Goal: Information Seeking & Learning: Learn about a topic

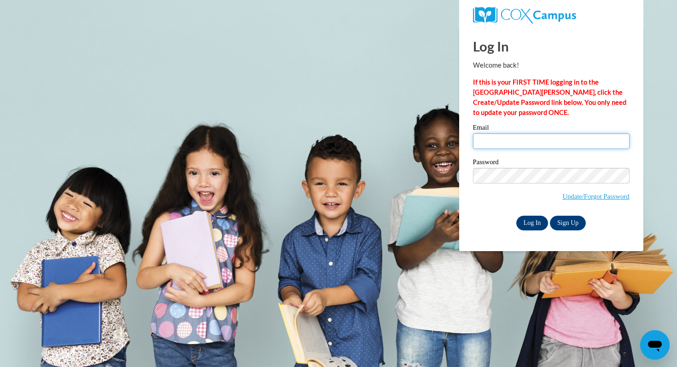
type input "[PERSON_NAME][EMAIL_ADDRESS][PERSON_NAME][DOMAIN_NAME]"
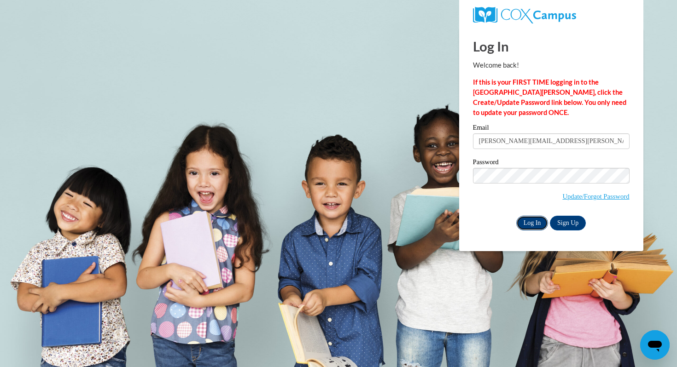
click at [538, 221] on input "Log In" at bounding box center [532, 223] width 32 height 15
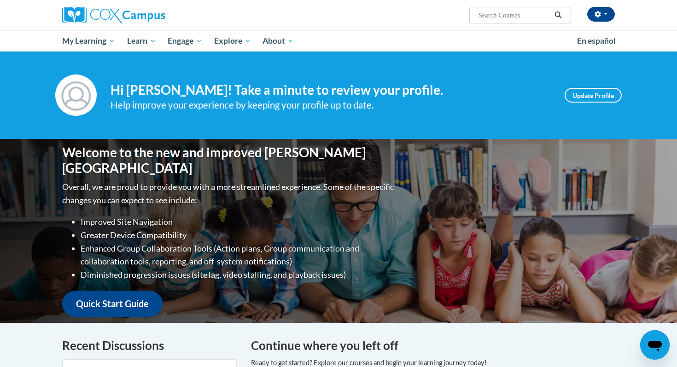
click at [490, 15] on input "Search..." at bounding box center [514, 15] width 74 height 11
type input "english language learners"
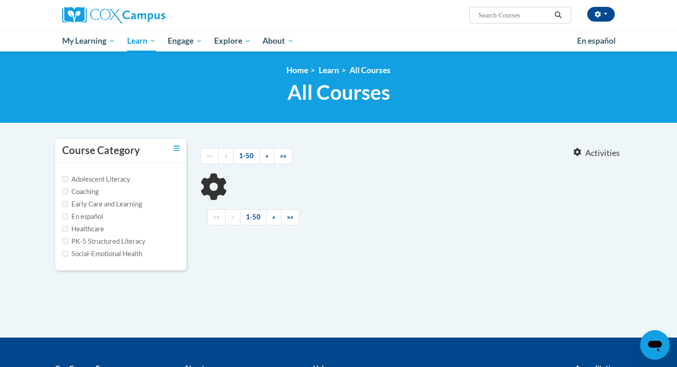
type input "english language learners"
click at [548, 12] on input "english language learners" at bounding box center [514, 15] width 74 height 11
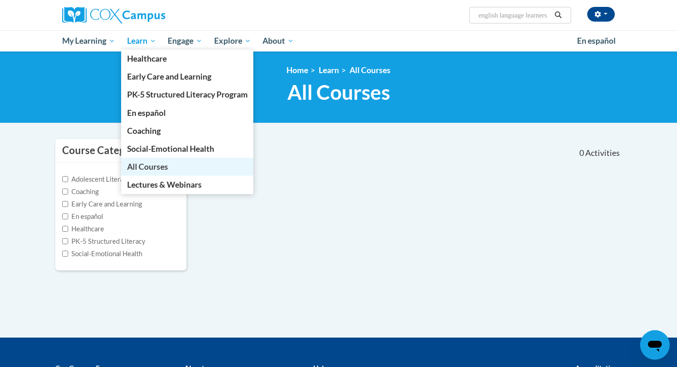
click at [152, 168] on span "All Courses" at bounding box center [147, 167] width 41 height 10
